Goal: Transaction & Acquisition: Purchase product/service

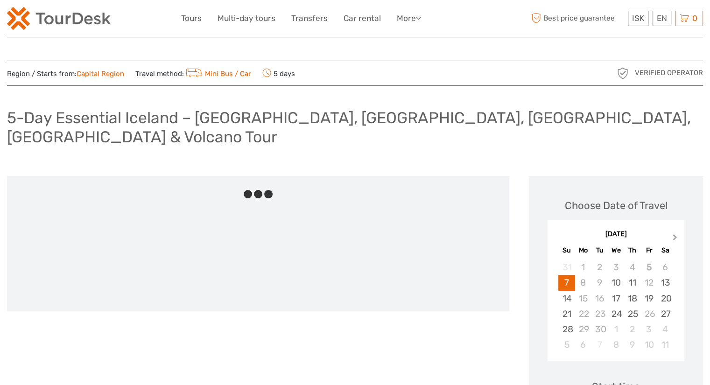
click at [675, 232] on span "Next Month" at bounding box center [675, 239] width 0 height 14
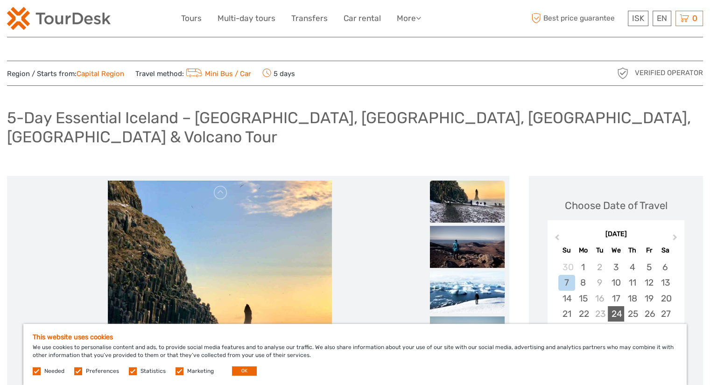
click at [615, 306] on div "24" at bounding box center [616, 313] width 16 height 15
click at [238, 372] on button "OK" at bounding box center [244, 370] width 25 height 9
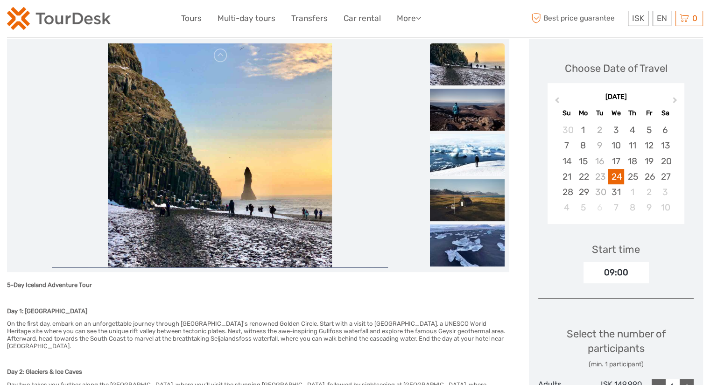
scroll to position [219, 0]
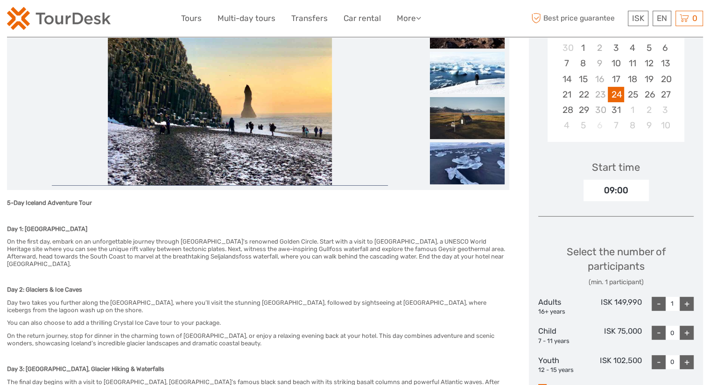
click at [685, 297] on div "+" at bounding box center [687, 304] width 14 height 14
type input "2"
click at [686, 326] on div "+" at bounding box center [687, 333] width 14 height 14
type input "1"
click at [686, 355] on div "+" at bounding box center [687, 362] width 14 height 14
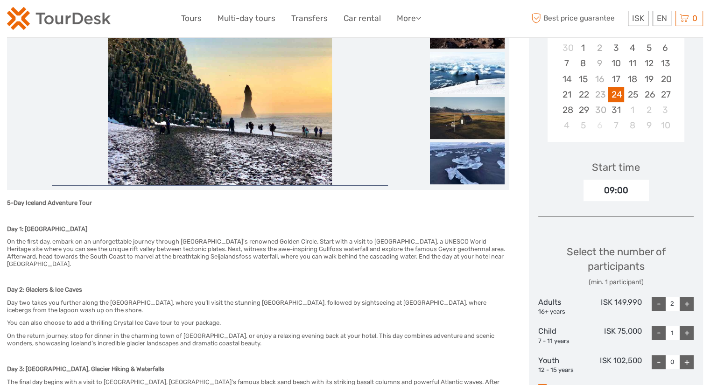
type input "1"
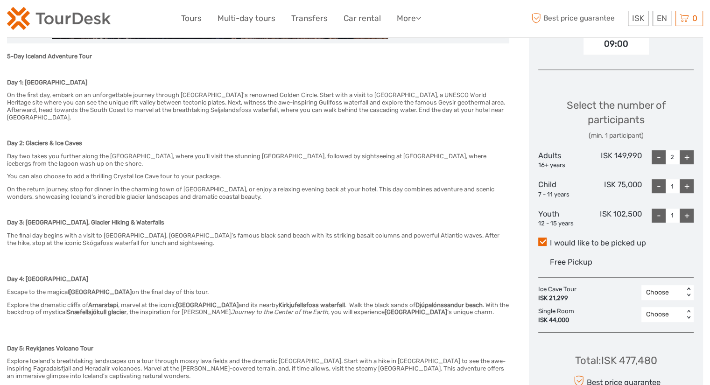
scroll to position [365, 0]
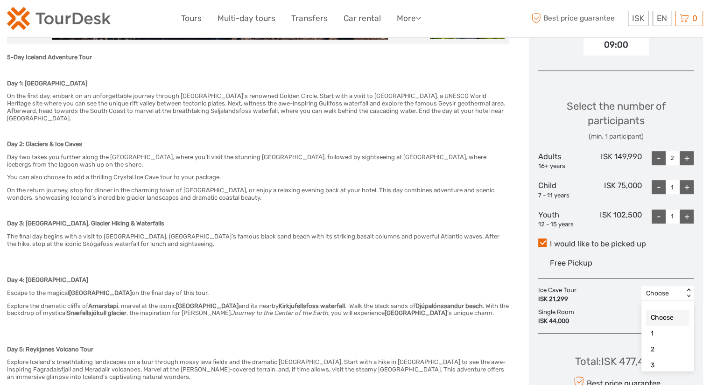
click at [677, 288] on div "Choose" at bounding box center [662, 293] width 42 height 11
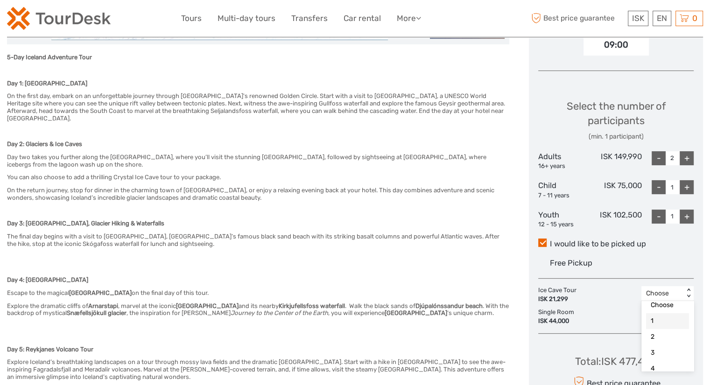
scroll to position [27, 0]
click at [660, 346] on div "4" at bounding box center [667, 354] width 43 height 16
click at [667, 311] on div "Choose" at bounding box center [662, 315] width 33 height 9
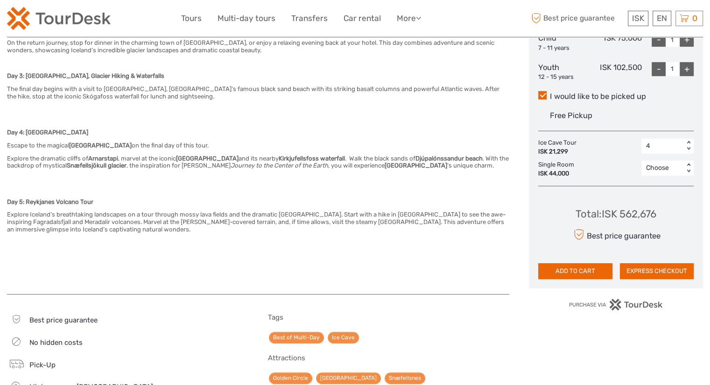
scroll to position [512, 0]
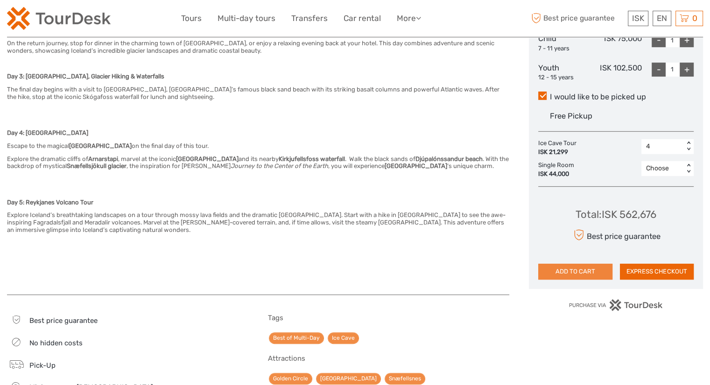
click at [582, 264] on button "ADD TO CART" at bounding box center [575, 272] width 74 height 16
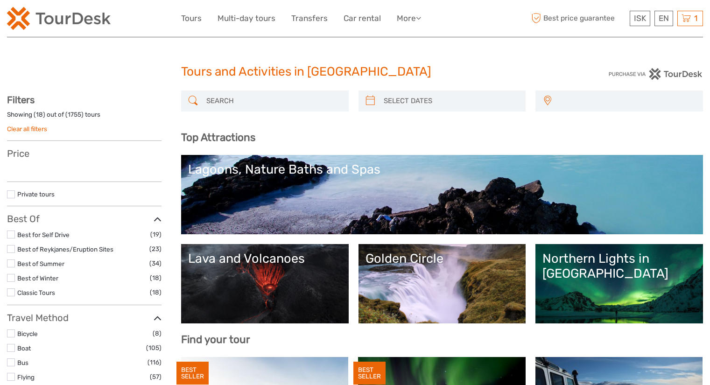
select select
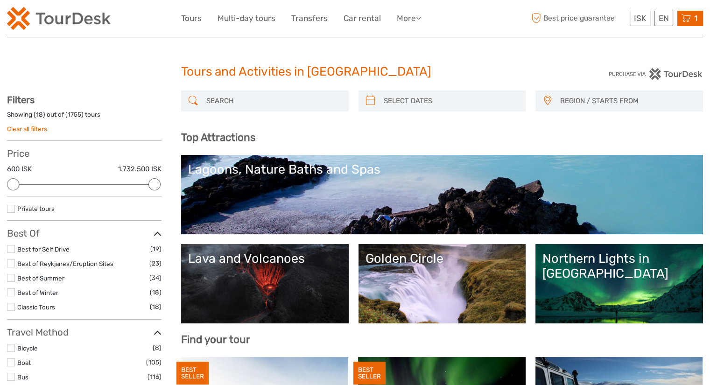
click at [687, 18] on icon at bounding box center [685, 19] width 9 height 12
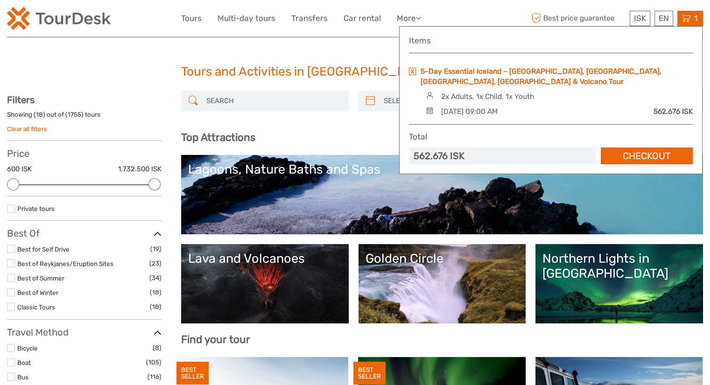
click at [491, 70] on link "5-Day Essential Iceland – [GEOGRAPHIC_DATA], [GEOGRAPHIC_DATA], [GEOGRAPHIC_DAT…" at bounding box center [556, 76] width 272 height 21
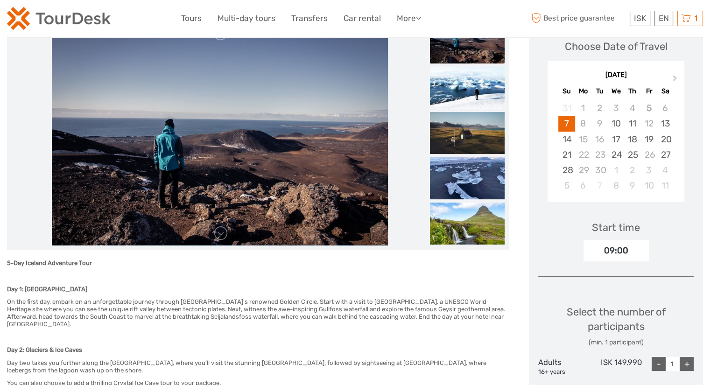
scroll to position [167, 0]
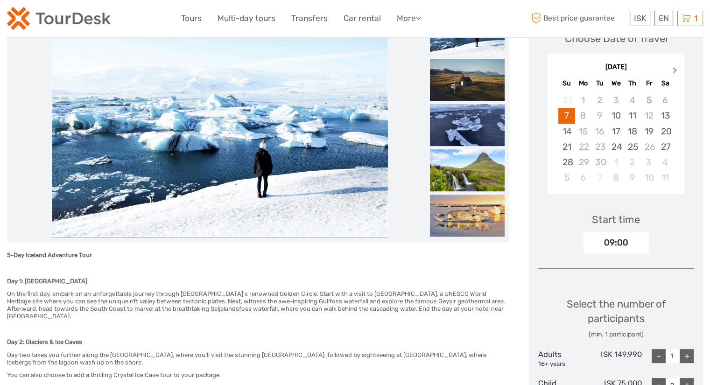
click at [672, 65] on button "Next Month" at bounding box center [675, 72] width 15 height 15
click at [557, 65] on span "Previous Month" at bounding box center [557, 72] width 0 height 14
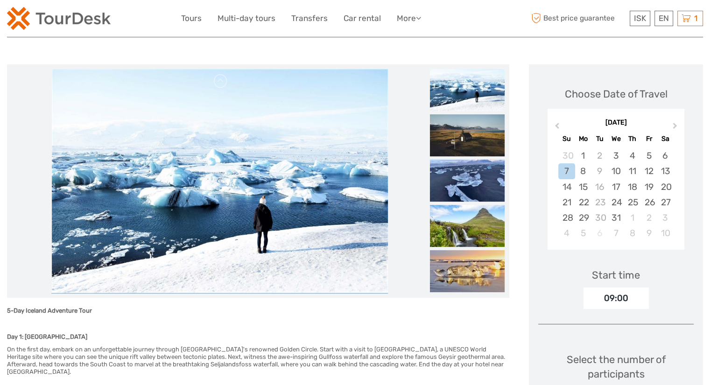
scroll to position [103, 0]
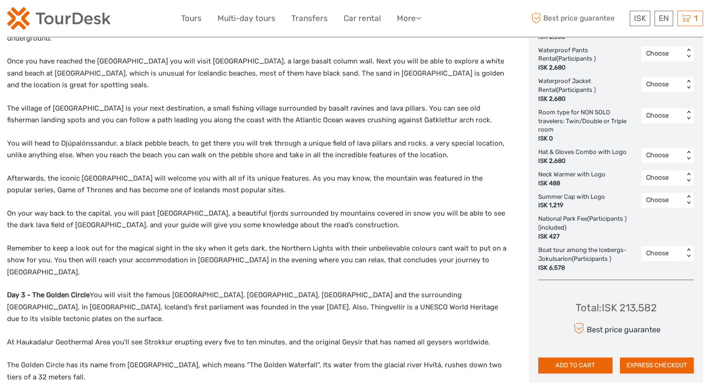
scroll to position [673, 0]
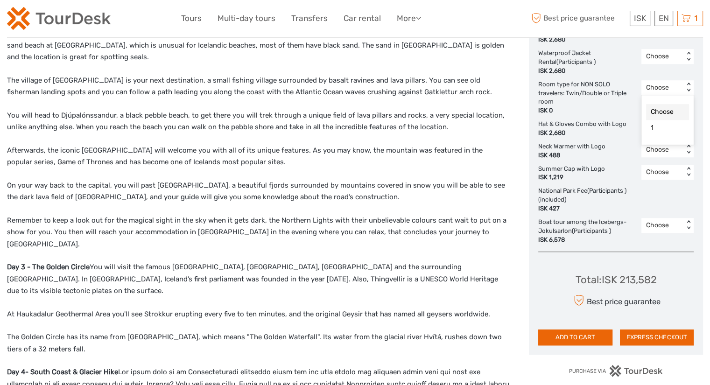
click at [670, 91] on div "Choose" at bounding box center [662, 87] width 42 height 11
click at [661, 124] on div "1" at bounding box center [667, 128] width 43 height 16
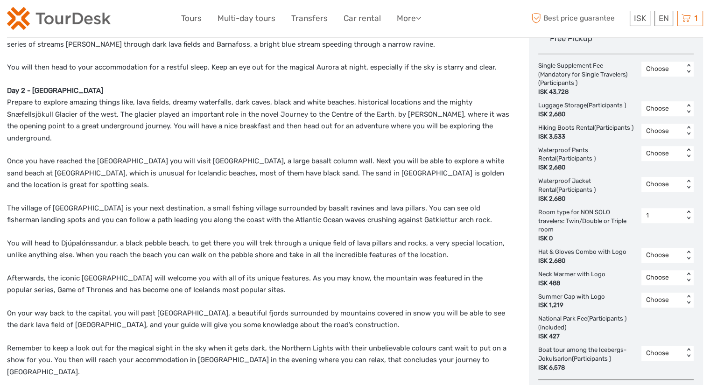
scroll to position [539, 0]
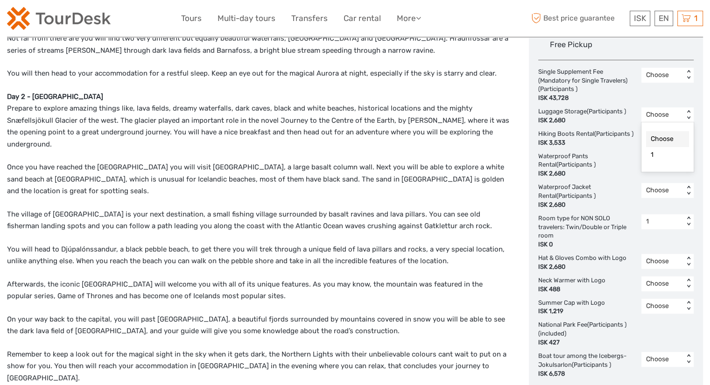
click at [670, 111] on div "Choose" at bounding box center [662, 114] width 33 height 9
click at [659, 154] on div "1" at bounding box center [667, 155] width 43 height 16
click at [662, 121] on div "1 < >" at bounding box center [667, 114] width 52 height 15
click at [660, 138] on div "Choose" at bounding box center [667, 139] width 43 height 16
click at [676, 97] on div "Choose < >" at bounding box center [667, 85] width 52 height 35
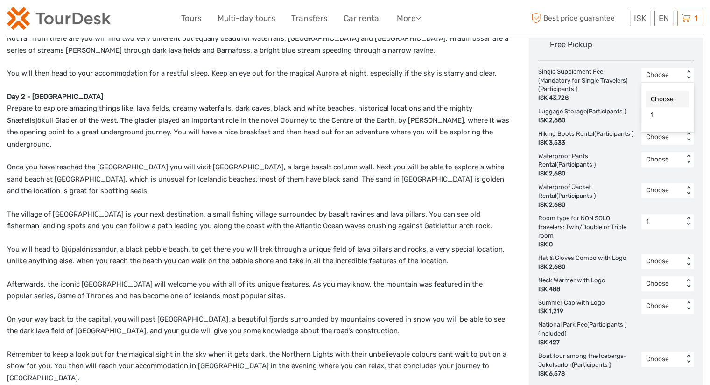
click at [675, 70] on div "Choose" at bounding box center [662, 74] width 33 height 9
click at [663, 70] on div "Choose" at bounding box center [662, 74] width 33 height 9
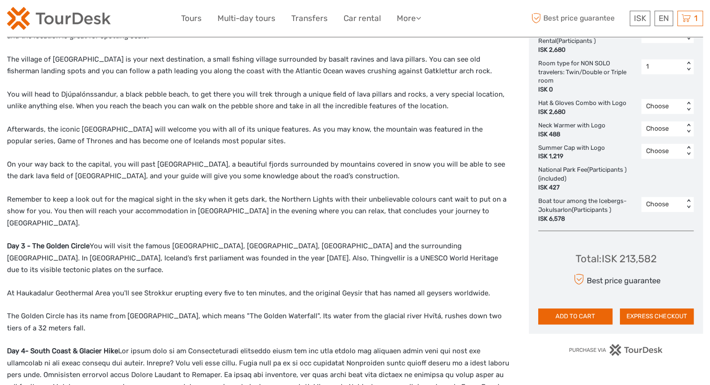
scroll to position [730, 0]
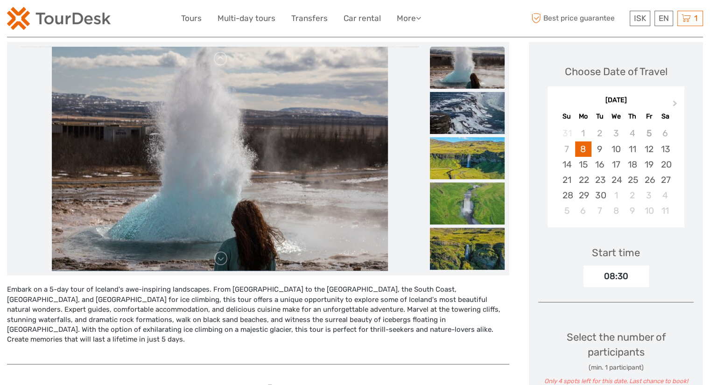
scroll to position [118, 0]
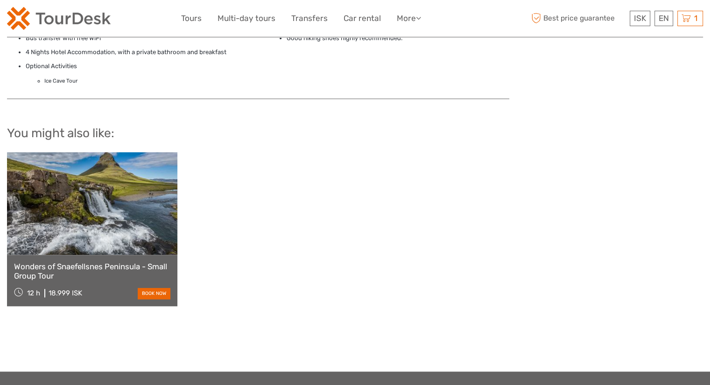
scroll to position [983, 0]
